Goal: Task Accomplishment & Management: Use online tool/utility

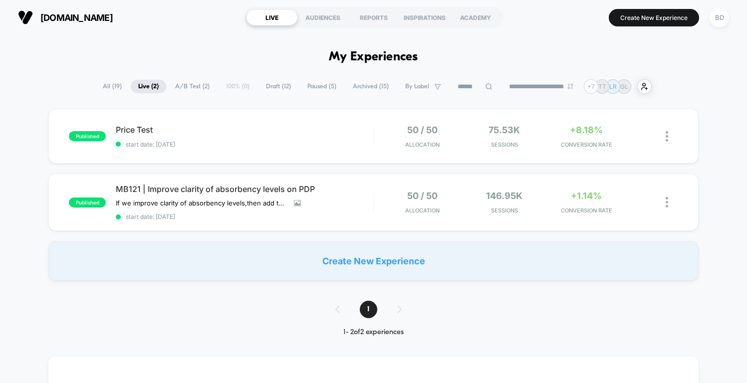
click at [317, 87] on span "Paused ( 5 )" at bounding box center [322, 86] width 44 height 13
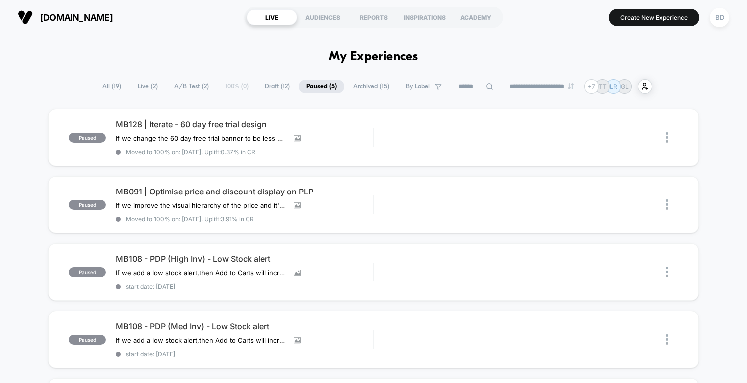
click at [363, 86] on span "Archived ( 15 )" at bounding box center [371, 86] width 51 height 13
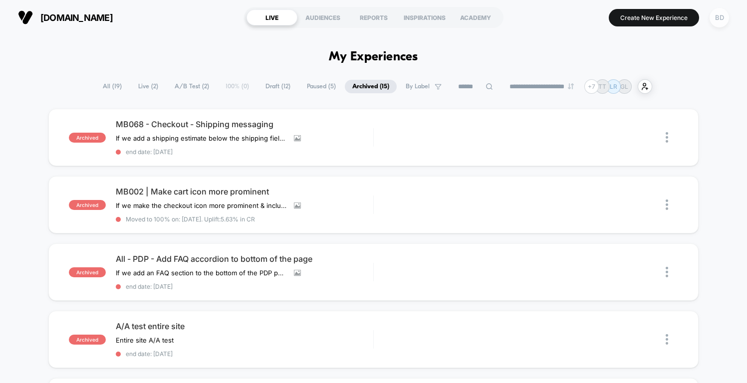
click at [727, 16] on div "BD" at bounding box center [719, 17] width 19 height 19
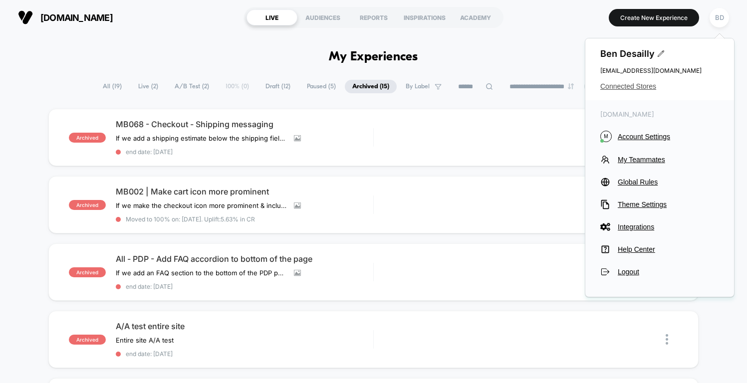
click at [635, 88] on span "Connected Stores" at bounding box center [660, 86] width 119 height 8
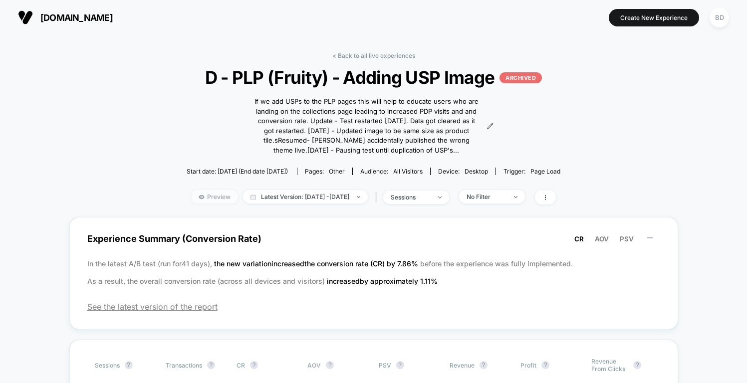
click at [203, 195] on span "Preview" at bounding box center [214, 196] width 47 height 13
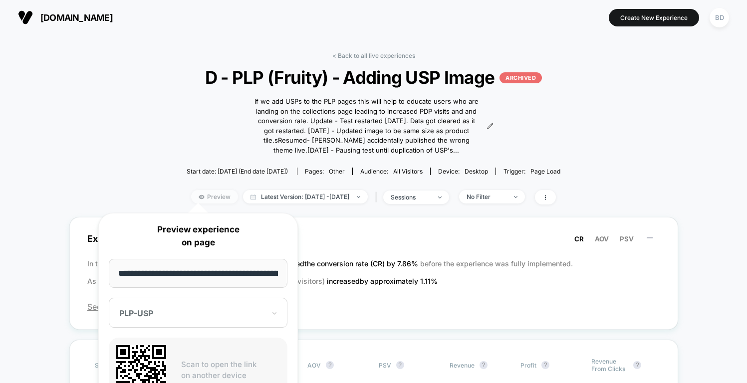
scroll to position [0, 48]
click at [223, 272] on input "**********" at bounding box center [198, 273] width 179 height 29
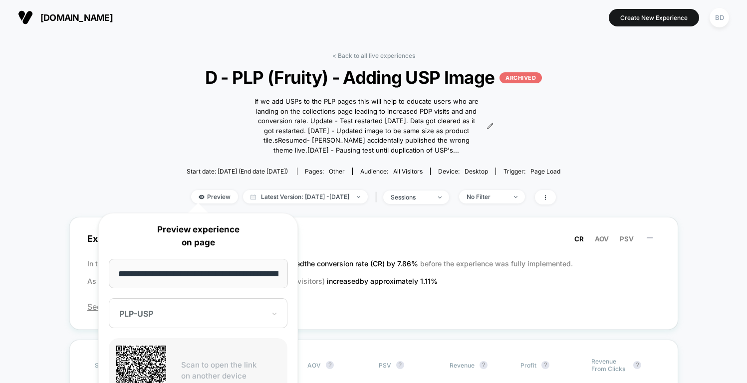
click at [538, 119] on div "< Back to all live experiences D - PLP (Fruity) - Adding USP Image ARCHIVED If …" at bounding box center [373, 134] width 399 height 165
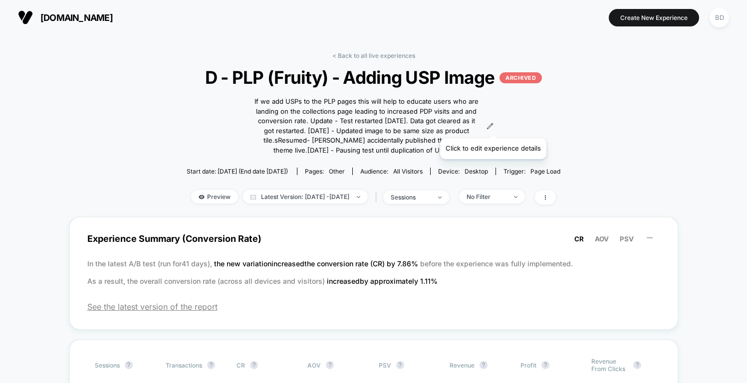
click at [493, 126] on icon at bounding box center [490, 126] width 7 height 7
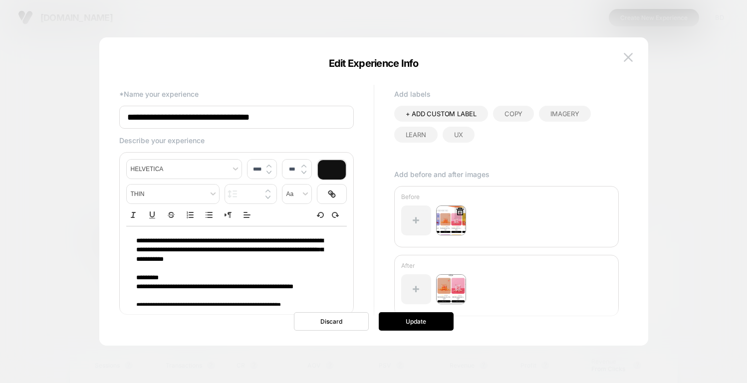
click at [451, 226] on img at bounding box center [451, 221] width 30 height 30
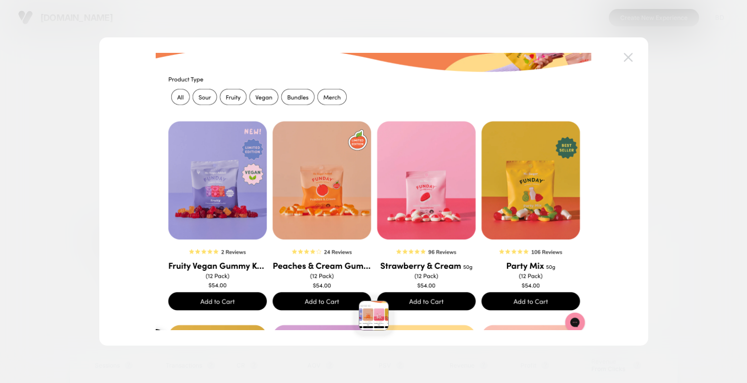
click at [630, 57] on img at bounding box center [628, 57] width 9 height 8
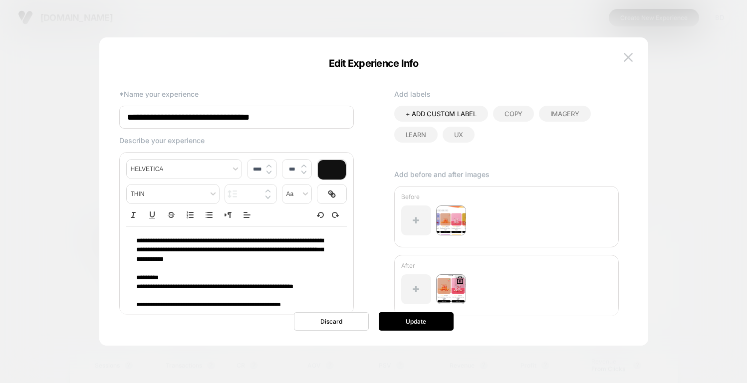
click at [455, 288] on img at bounding box center [451, 290] width 30 height 30
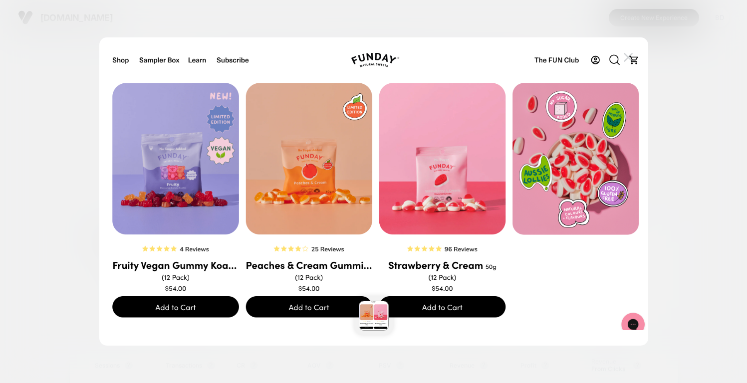
click at [630, 57] on img at bounding box center [628, 57] width 9 height 8
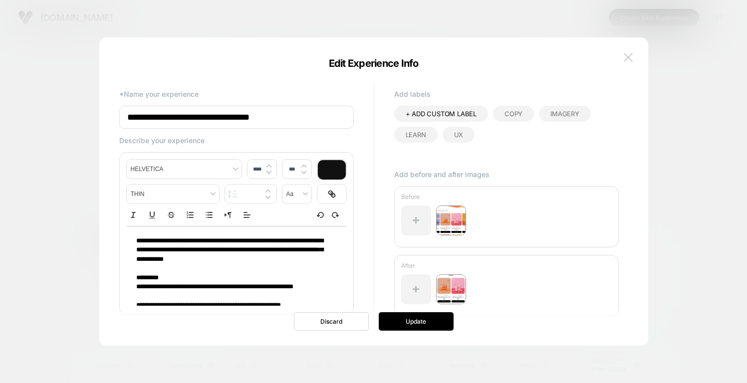
click at [625, 52] on button at bounding box center [628, 57] width 15 height 15
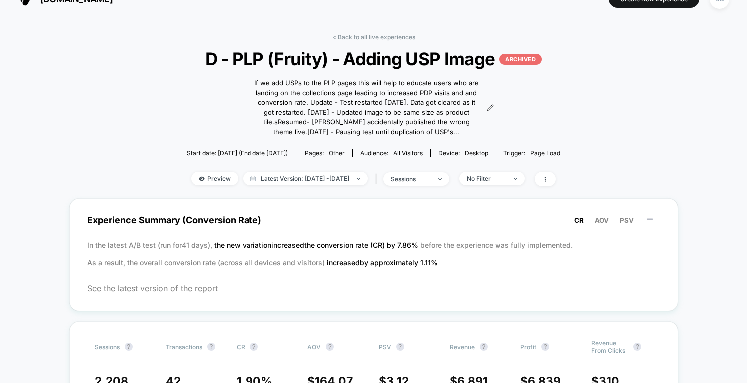
scroll to position [18, 0]
click at [488, 106] on icon at bounding box center [490, 108] width 7 height 7
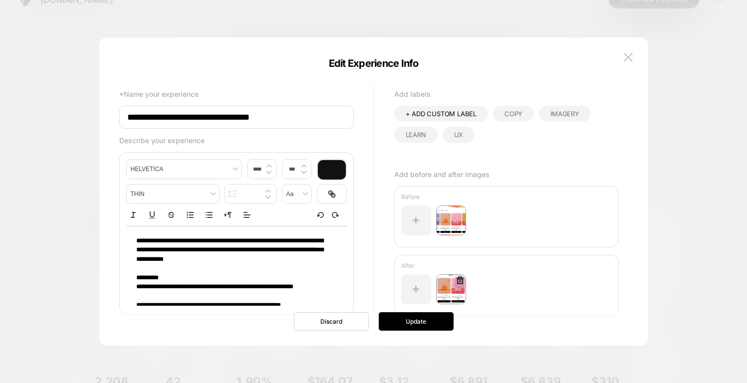
click at [452, 288] on img at bounding box center [451, 290] width 30 height 30
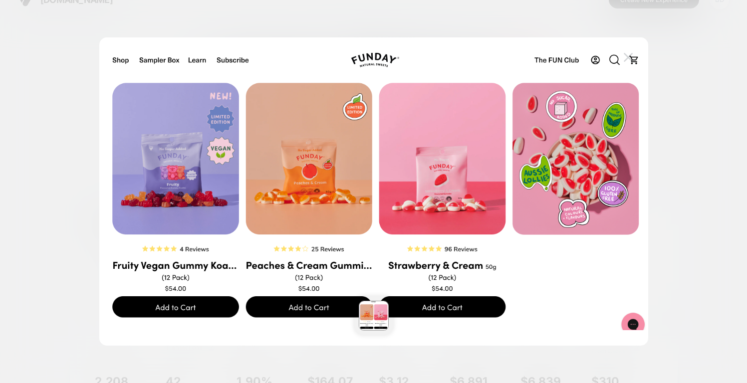
click at [628, 53] on img at bounding box center [628, 57] width 9 height 8
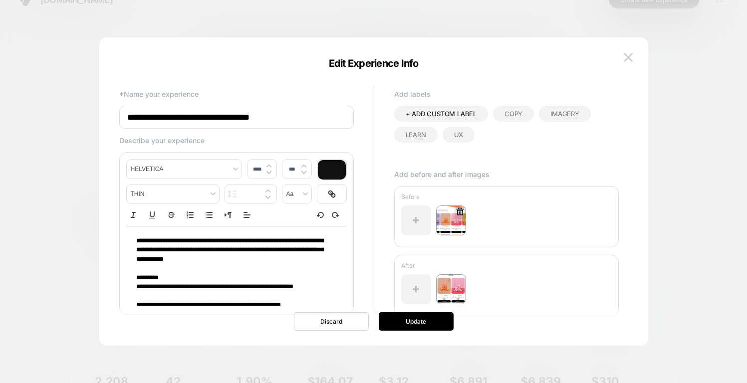
click at [452, 225] on img at bounding box center [451, 221] width 30 height 30
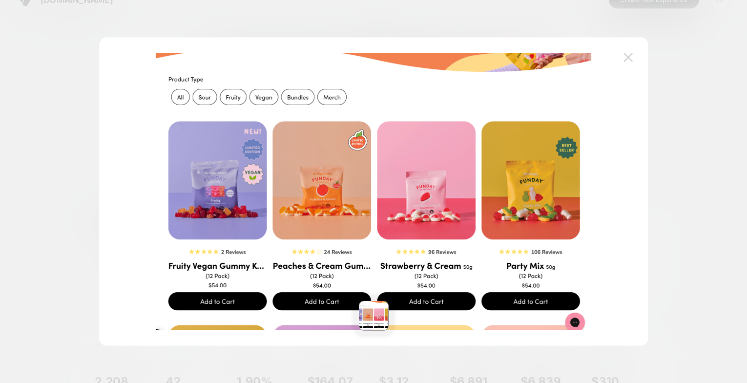
click at [628, 56] on img at bounding box center [628, 57] width 9 height 8
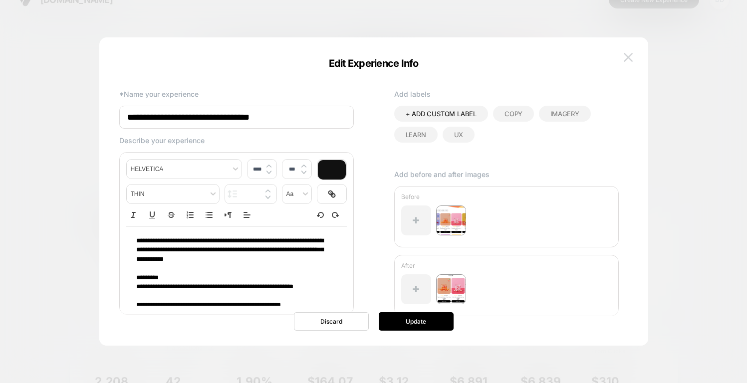
click at [633, 57] on button at bounding box center [628, 57] width 15 height 15
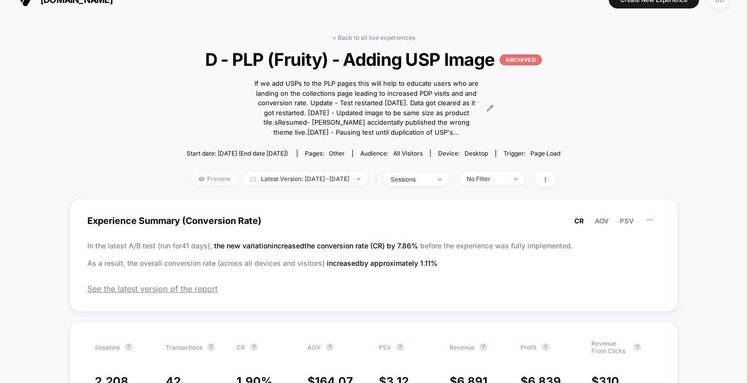
click at [205, 179] on span "Preview" at bounding box center [214, 178] width 47 height 13
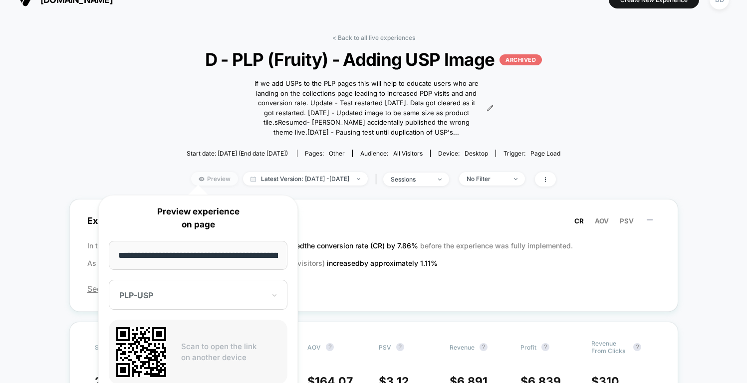
scroll to position [0, 48]
click at [224, 301] on div "PLP-USP" at bounding box center [192, 296] width 148 height 12
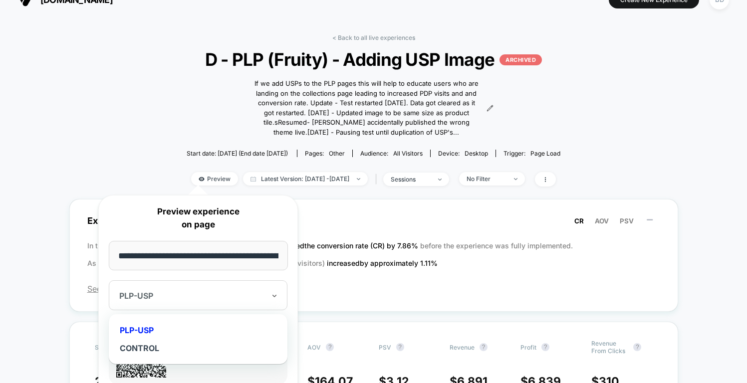
click at [210, 328] on div "PLP-USP" at bounding box center [198, 331] width 169 height 18
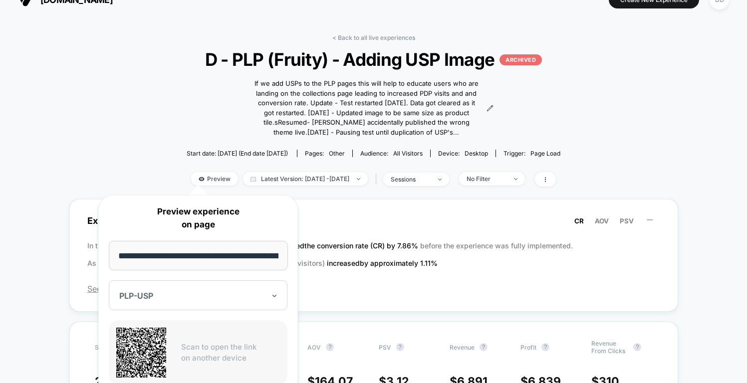
click at [226, 252] on input "**********" at bounding box center [198, 255] width 179 height 29
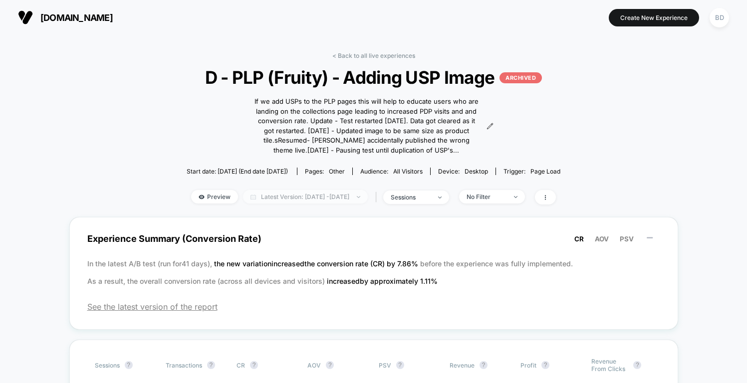
click at [264, 199] on span "Latest Version: [DATE] - [DATE]" at bounding box center [305, 196] width 125 height 13
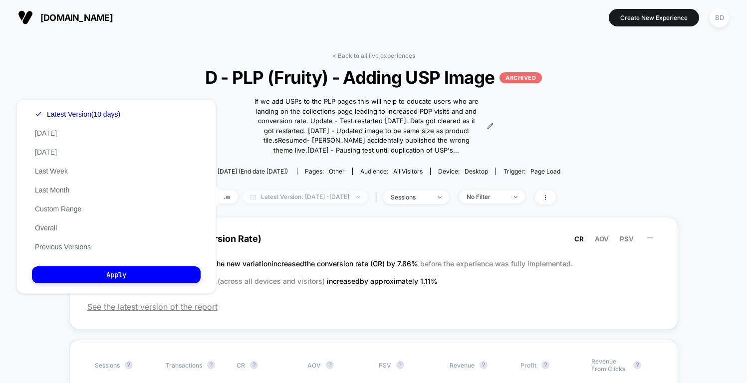
click at [264, 199] on span "Latest Version: [DATE] - [DATE]" at bounding box center [305, 196] width 125 height 13
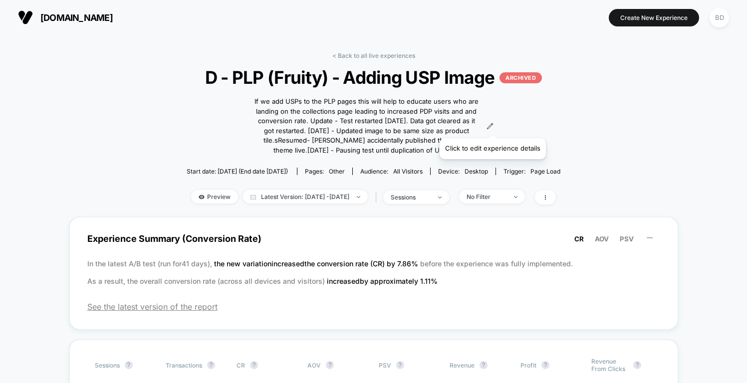
click at [492, 126] on icon at bounding box center [490, 126] width 7 height 7
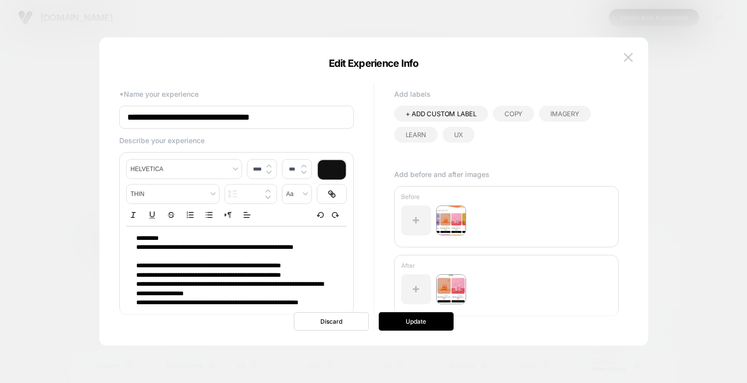
scroll to position [51, 0]
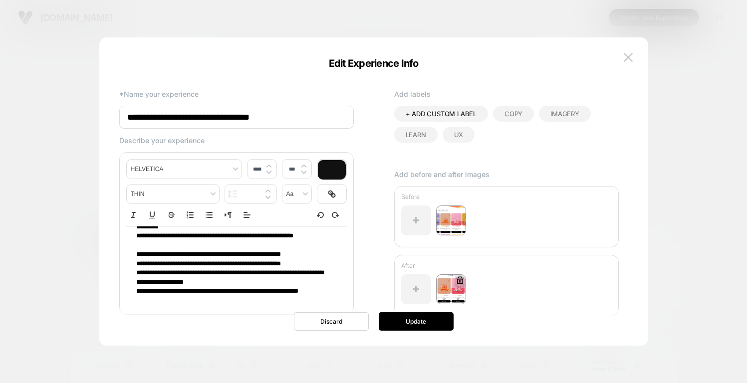
click at [451, 290] on img at bounding box center [451, 290] width 30 height 30
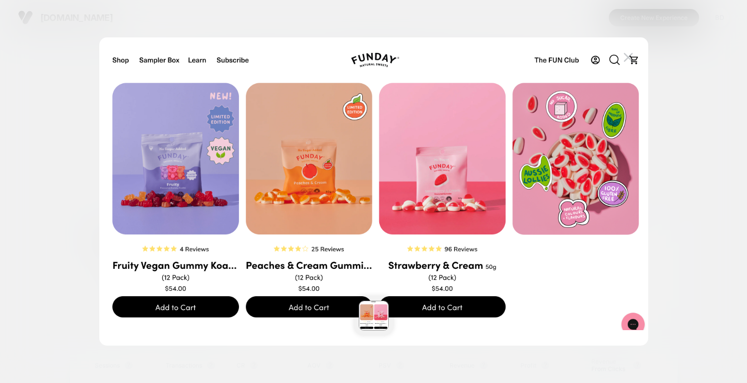
scroll to position [20, 0]
click at [626, 55] on img at bounding box center [628, 57] width 9 height 8
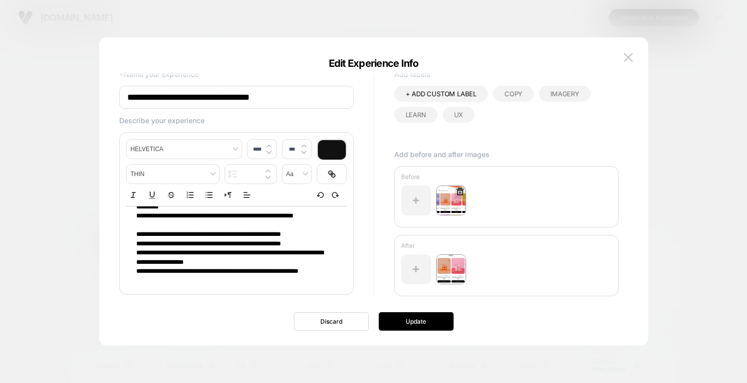
click at [452, 203] on img at bounding box center [451, 201] width 30 height 30
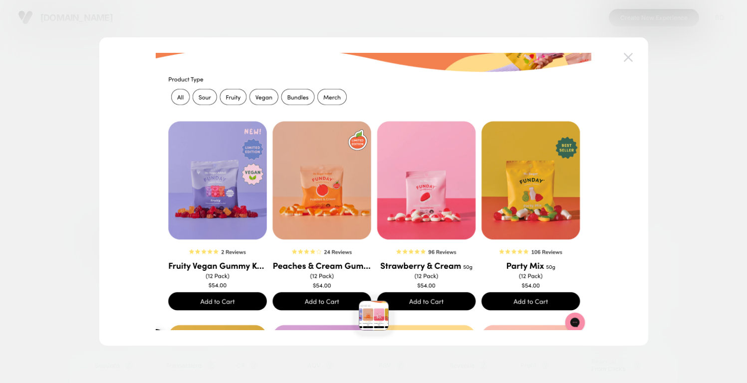
click at [629, 54] on img at bounding box center [628, 57] width 9 height 8
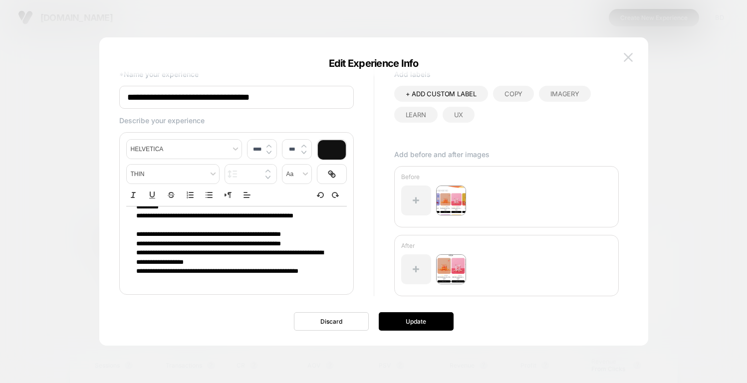
click at [632, 61] on img at bounding box center [628, 57] width 9 height 8
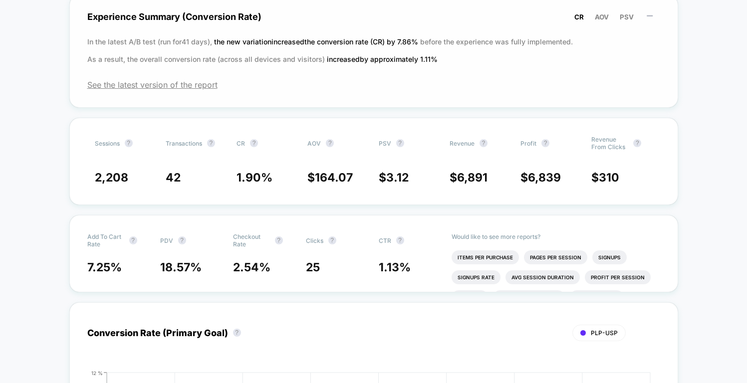
scroll to position [0, 0]
